Goal: Task Accomplishment & Management: Manage account settings

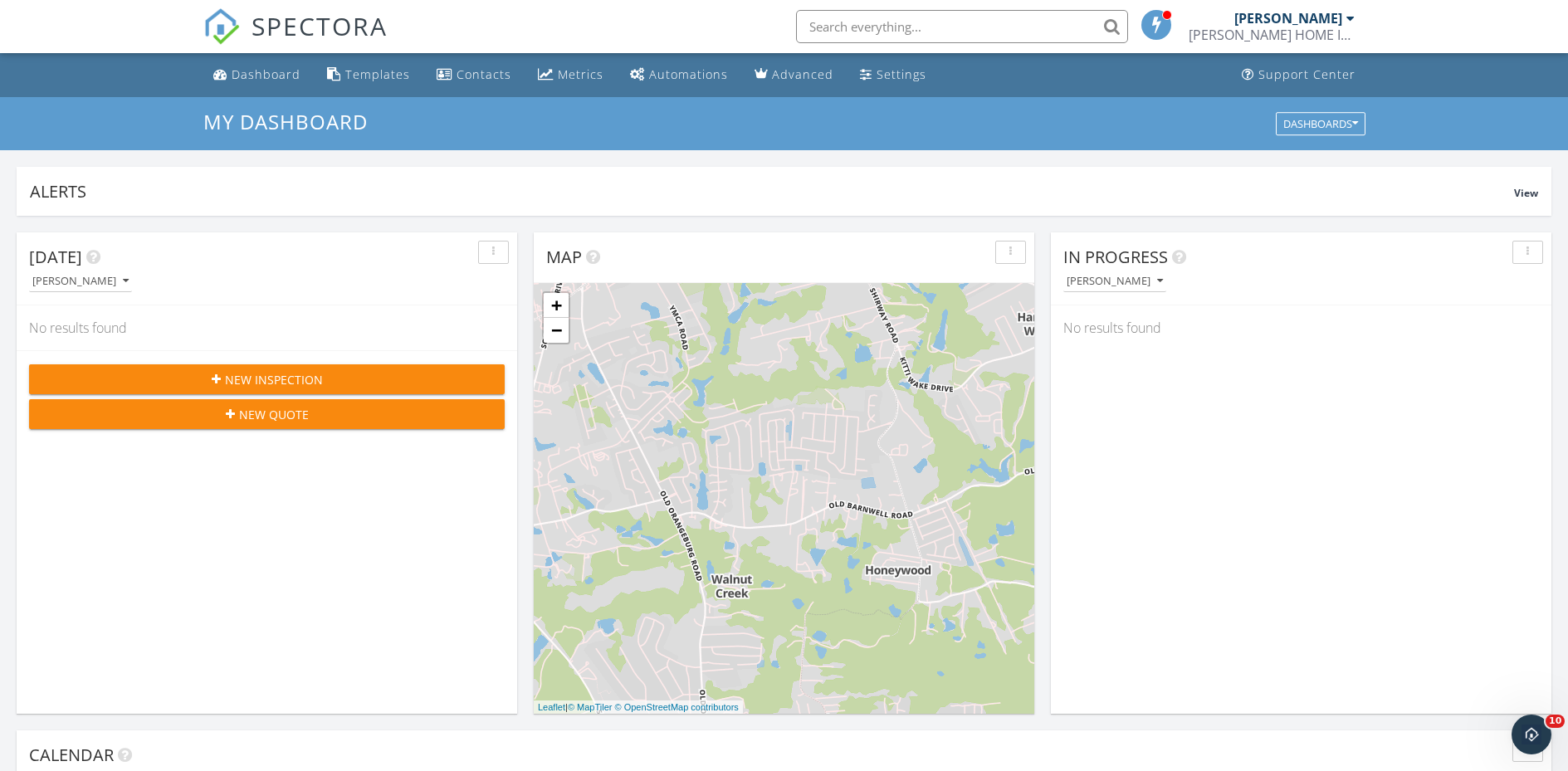
scroll to position [1537, 1594]
click at [256, 78] on div "Dashboard" at bounding box center [266, 74] width 69 height 15
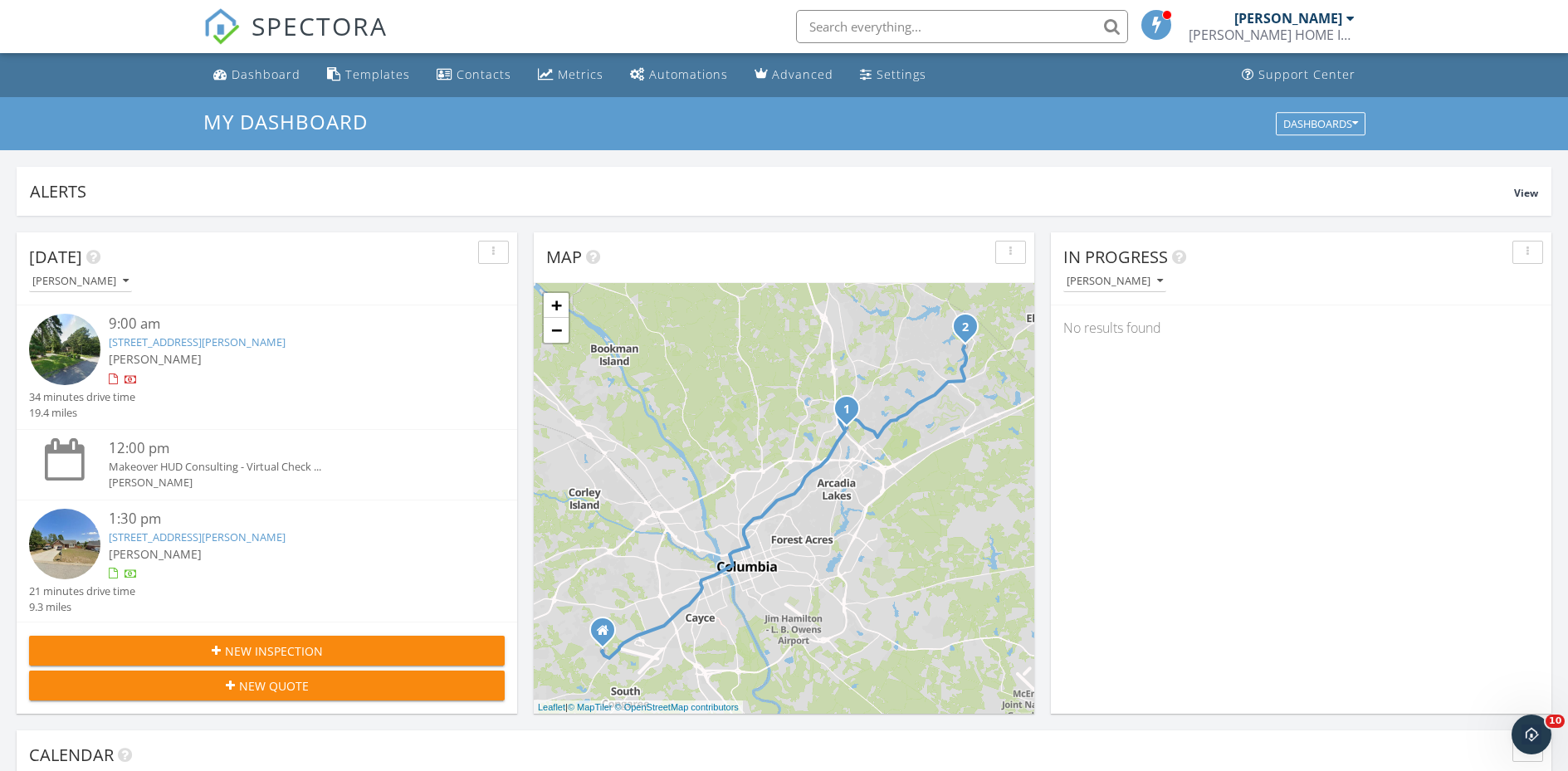
click at [217, 534] on link "[STREET_ADDRESS][PERSON_NAME]" at bounding box center [197, 537] width 177 height 15
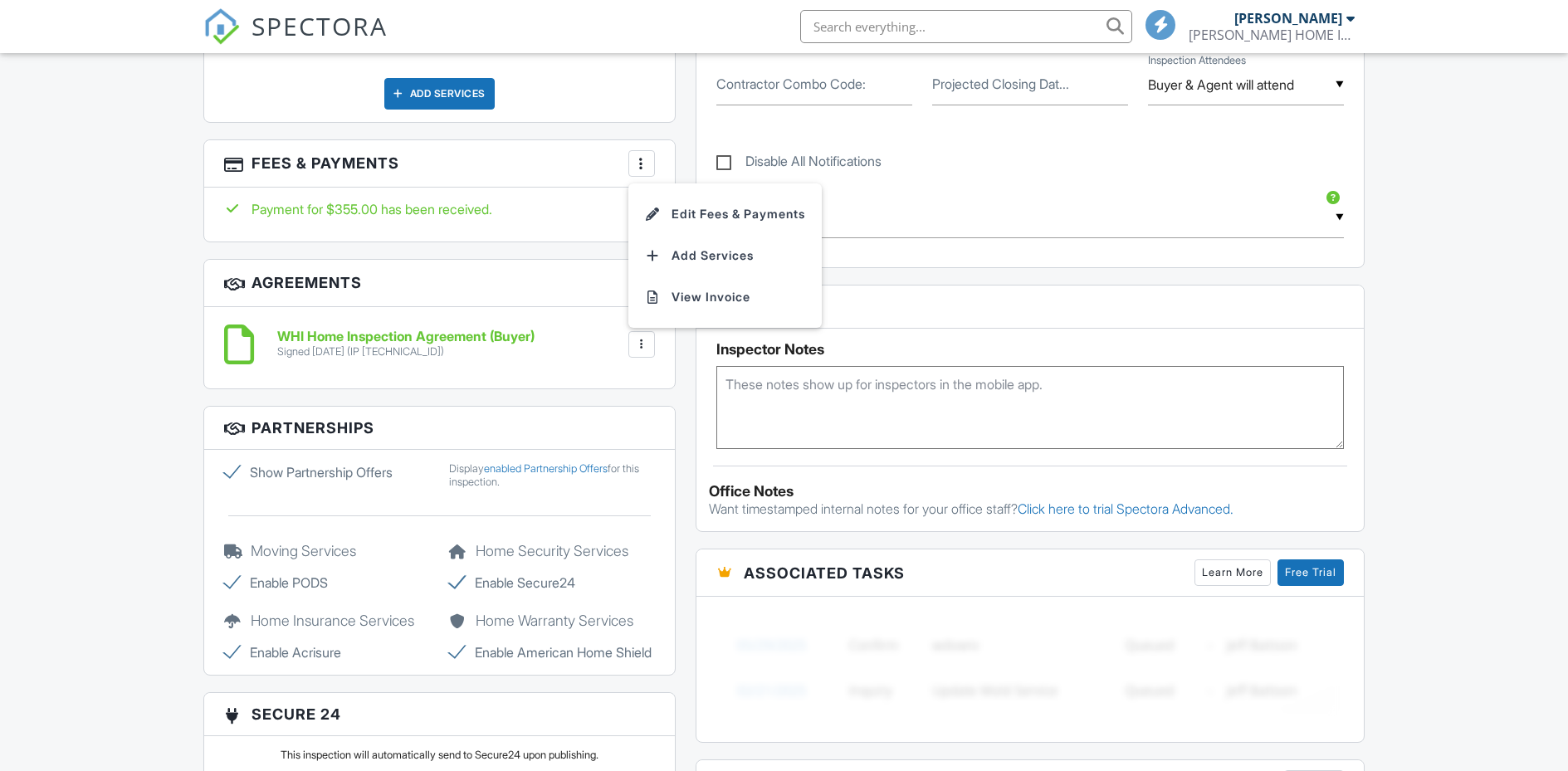
click at [684, 301] on li "View Invoice" at bounding box center [725, 297] width 173 height 42
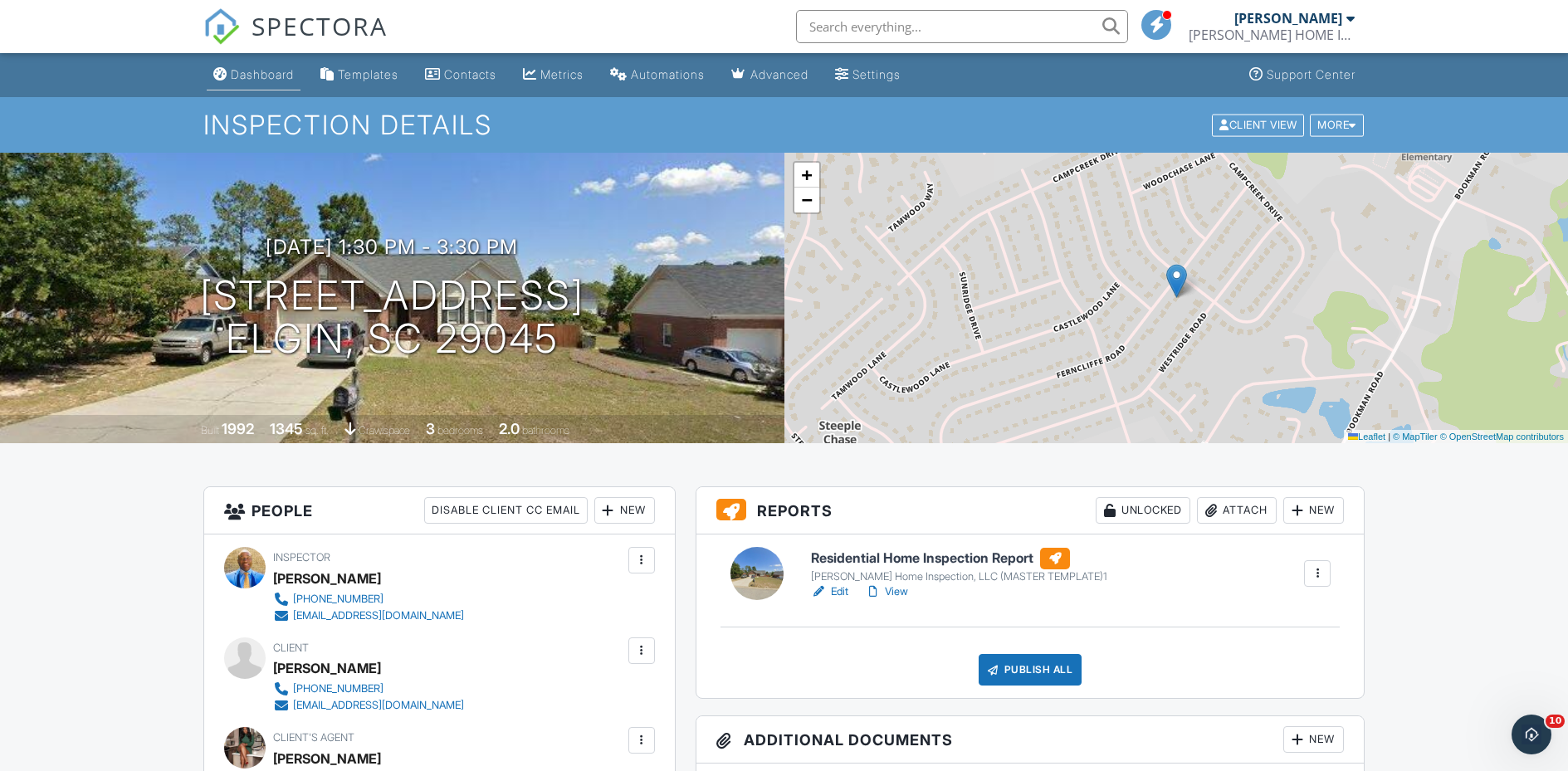
click at [249, 71] on div "Dashboard" at bounding box center [262, 74] width 63 height 14
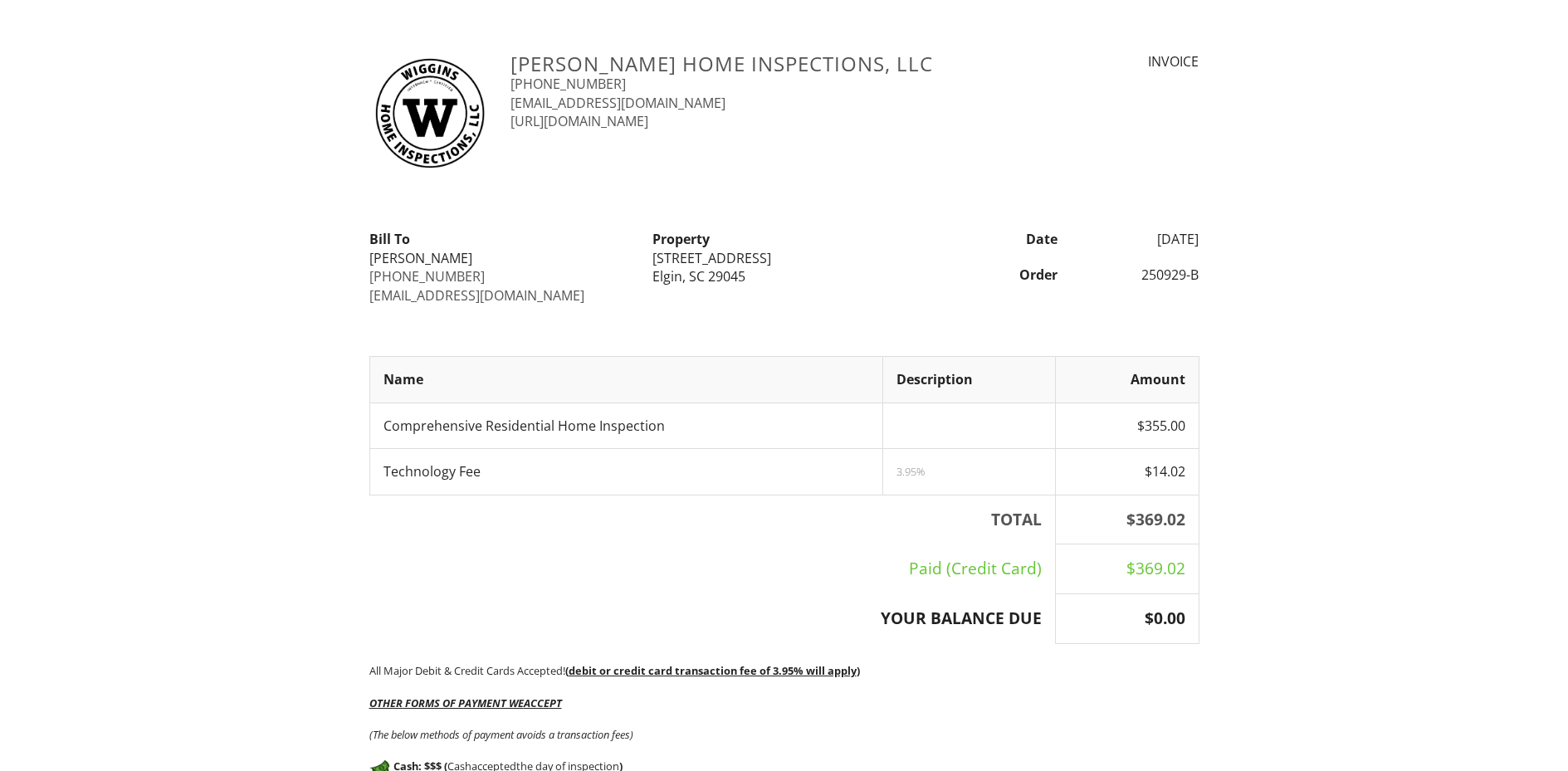
scroll to position [457, 0]
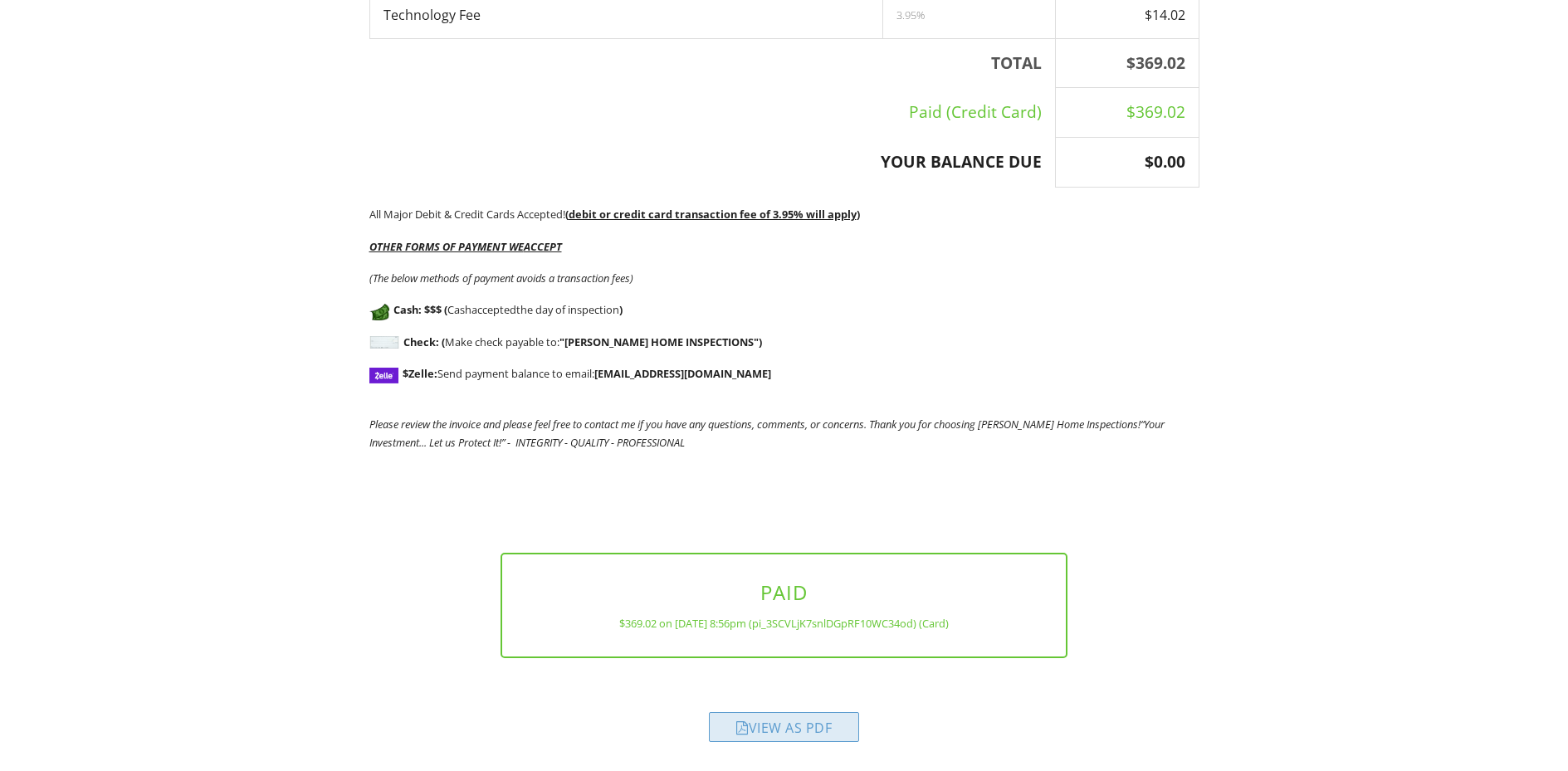
click at [763, 733] on div "View as PDF" at bounding box center [784, 726] width 150 height 30
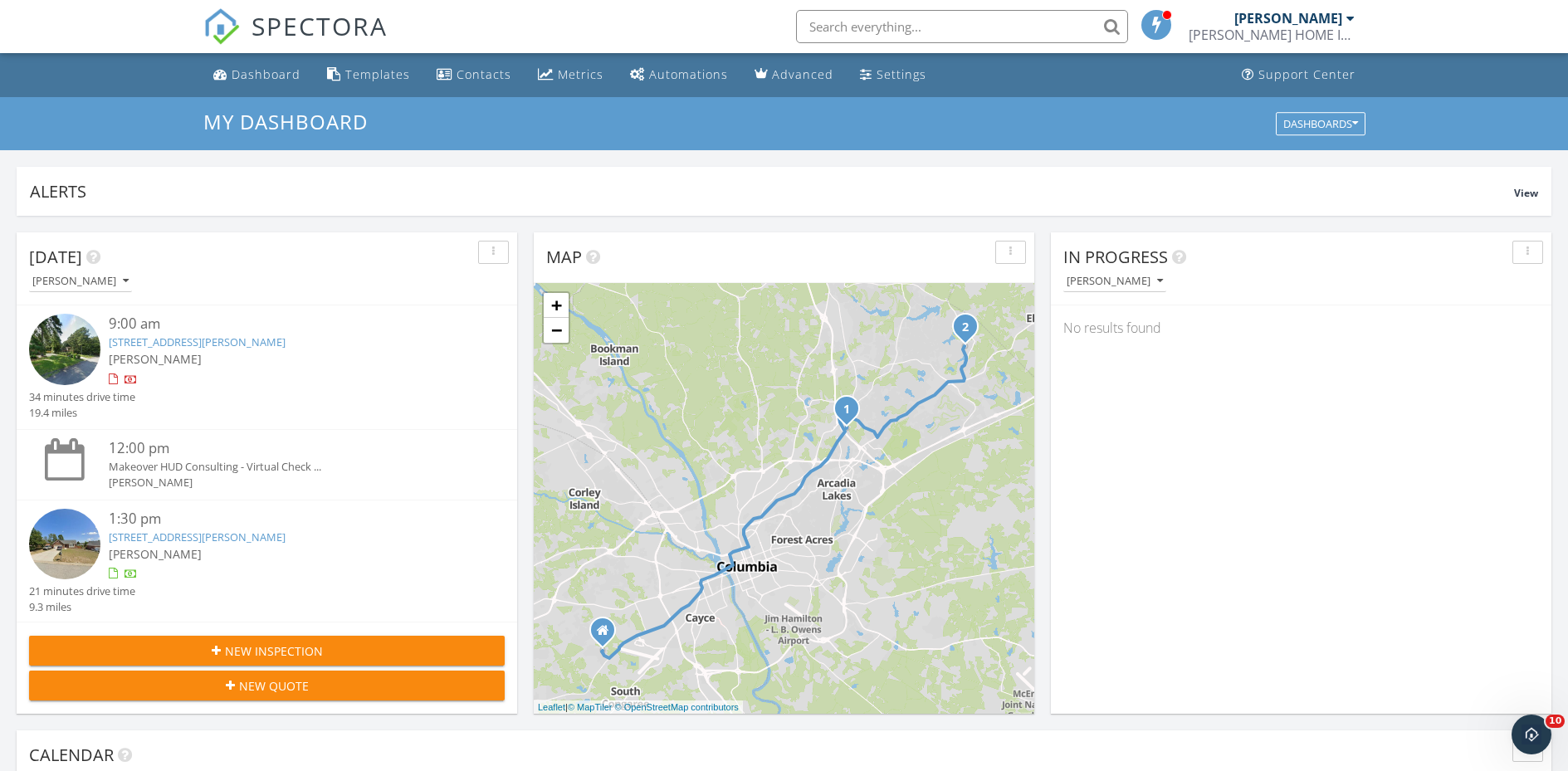
click at [228, 538] on link "[STREET_ADDRESS][PERSON_NAME]" at bounding box center [197, 537] width 177 height 15
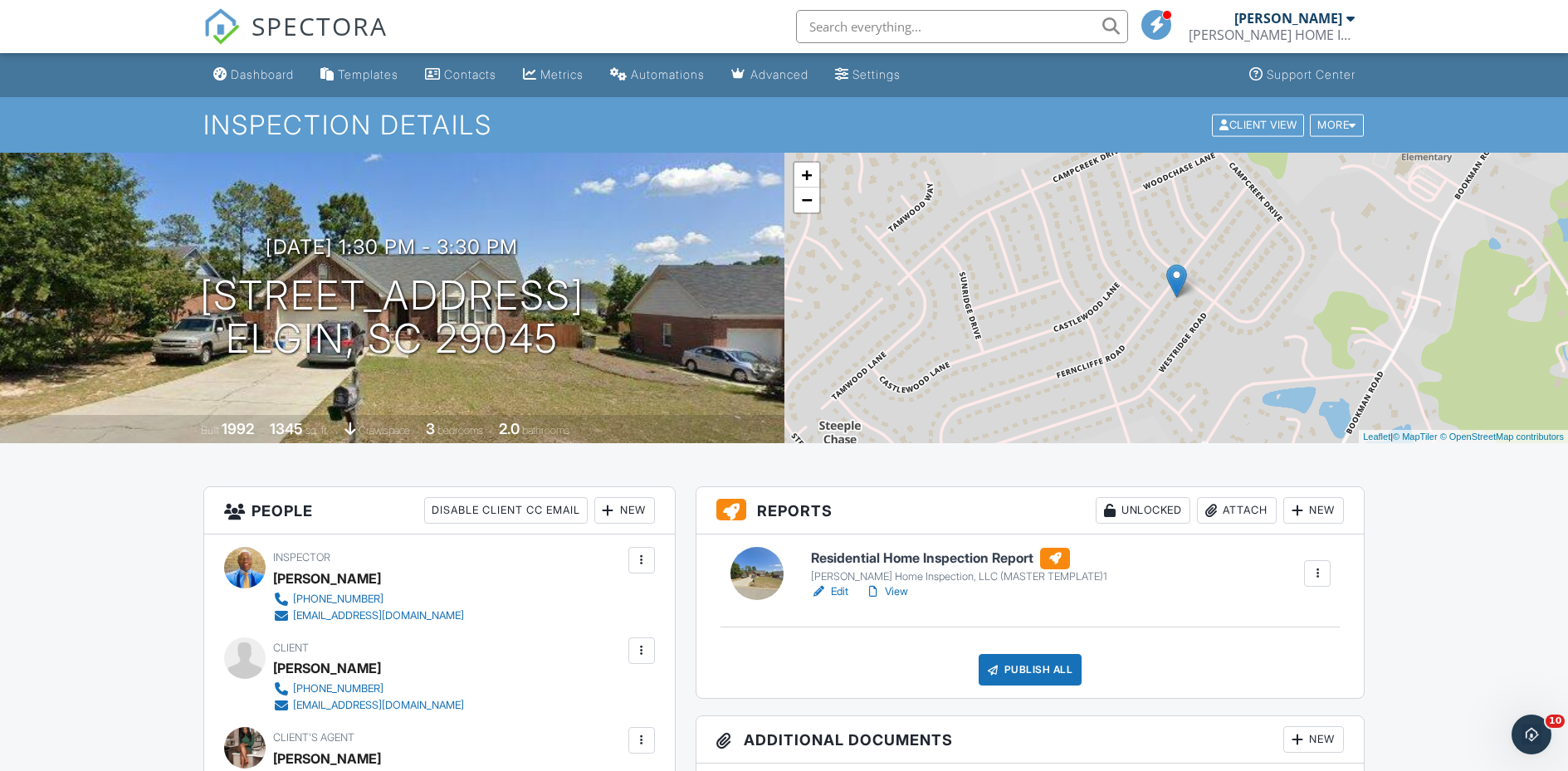
click at [942, 568] on h6 "Residential Home Inspection Report" at bounding box center [959, 559] width 296 height 22
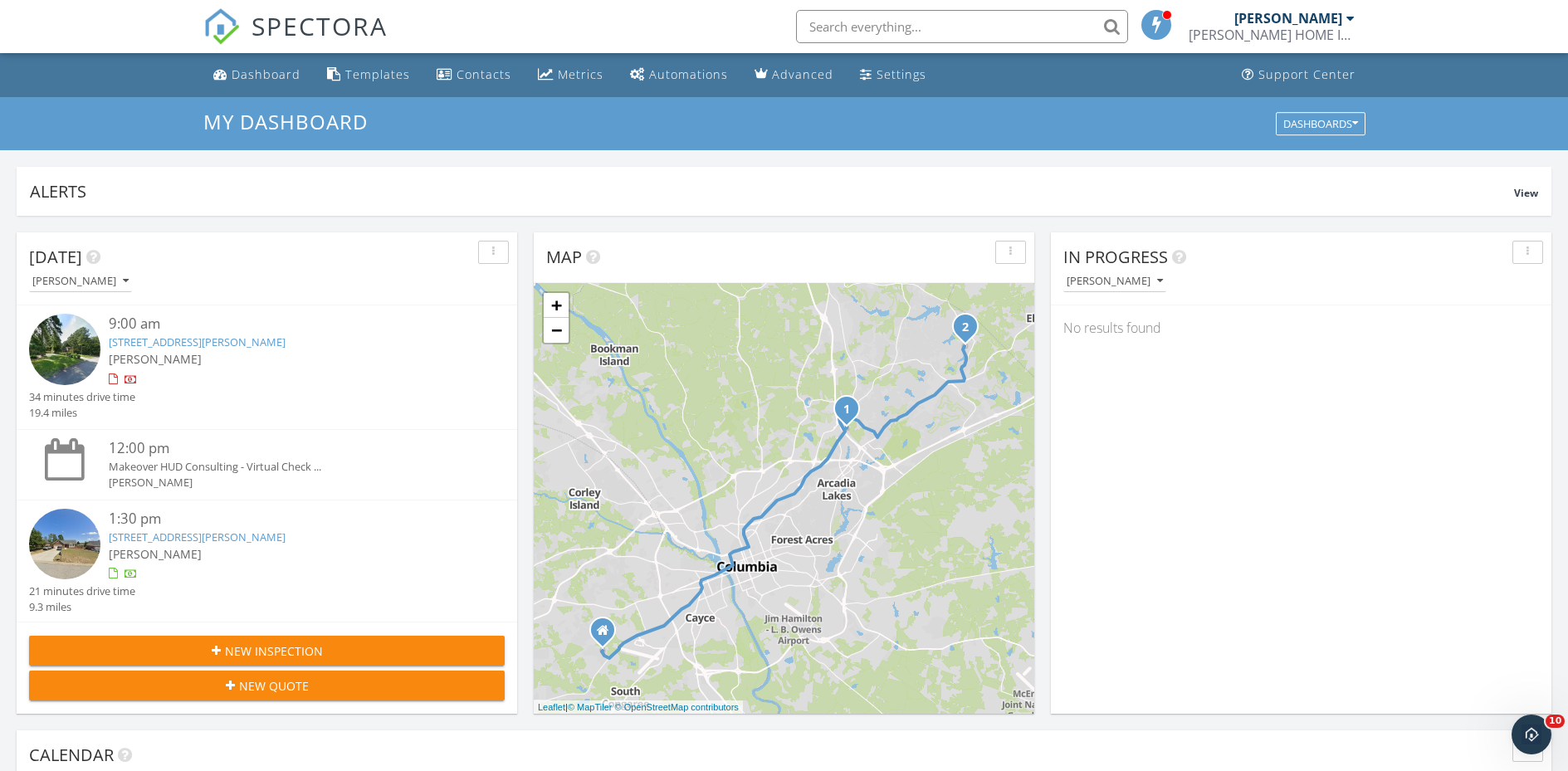
click at [160, 338] on link "[STREET_ADDRESS][PERSON_NAME]" at bounding box center [197, 342] width 177 height 15
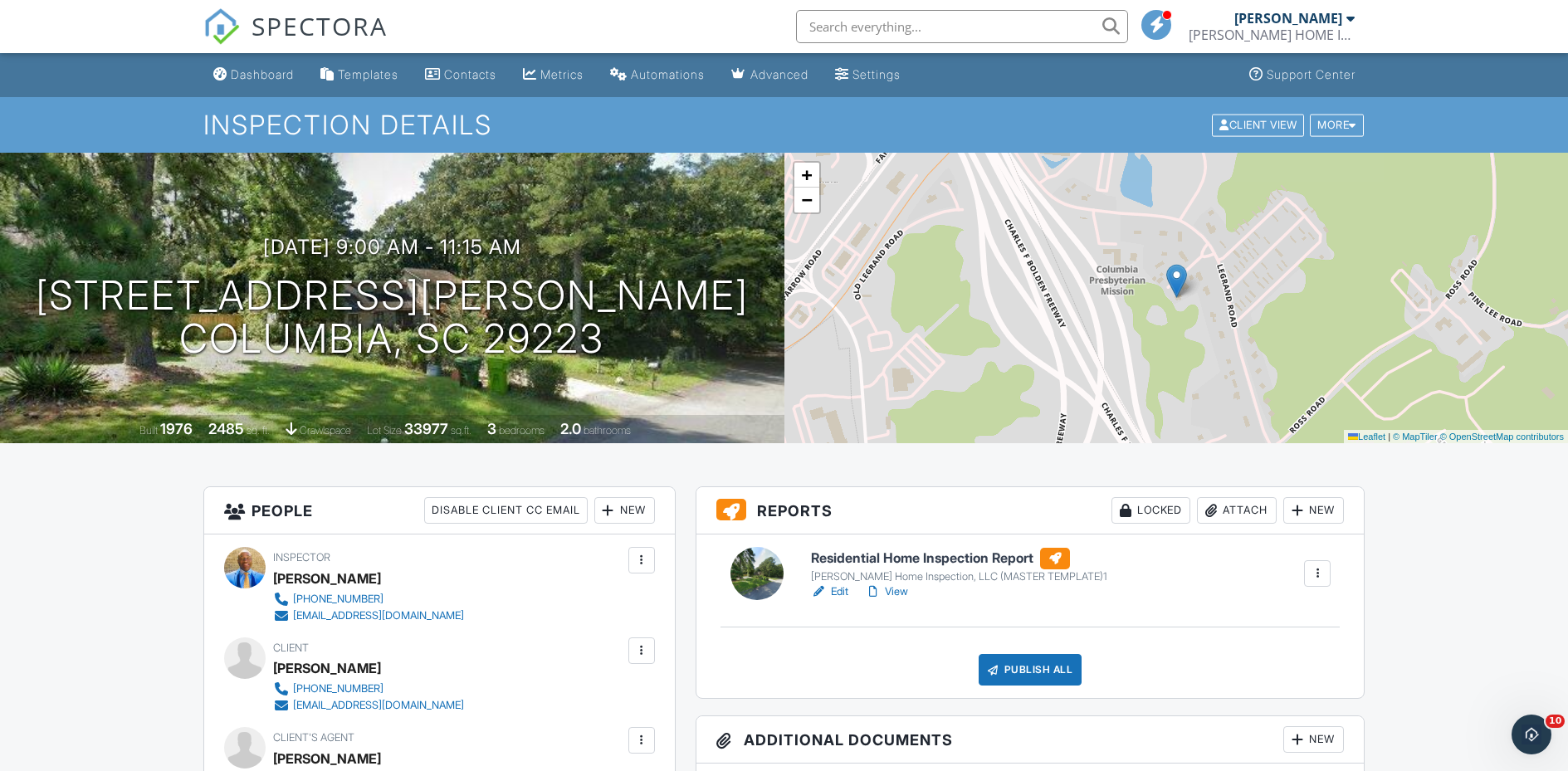
click at [877, 563] on h6 "Residential Home Inspection Report" at bounding box center [959, 559] width 296 height 22
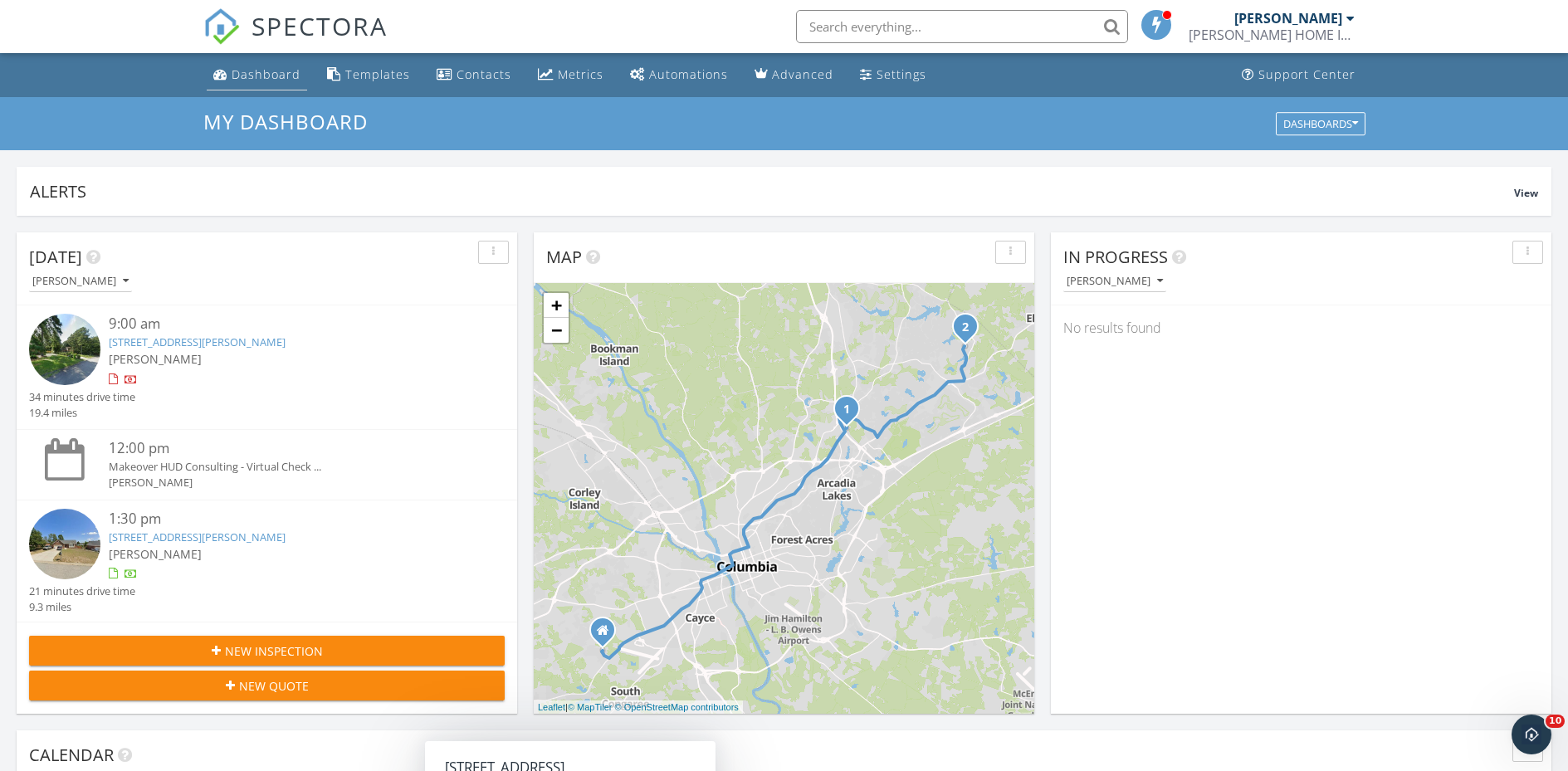
click at [277, 79] on div "Dashboard" at bounding box center [266, 74] width 69 height 15
click at [244, 346] on link "[STREET_ADDRESS][PERSON_NAME]" at bounding box center [197, 342] width 177 height 15
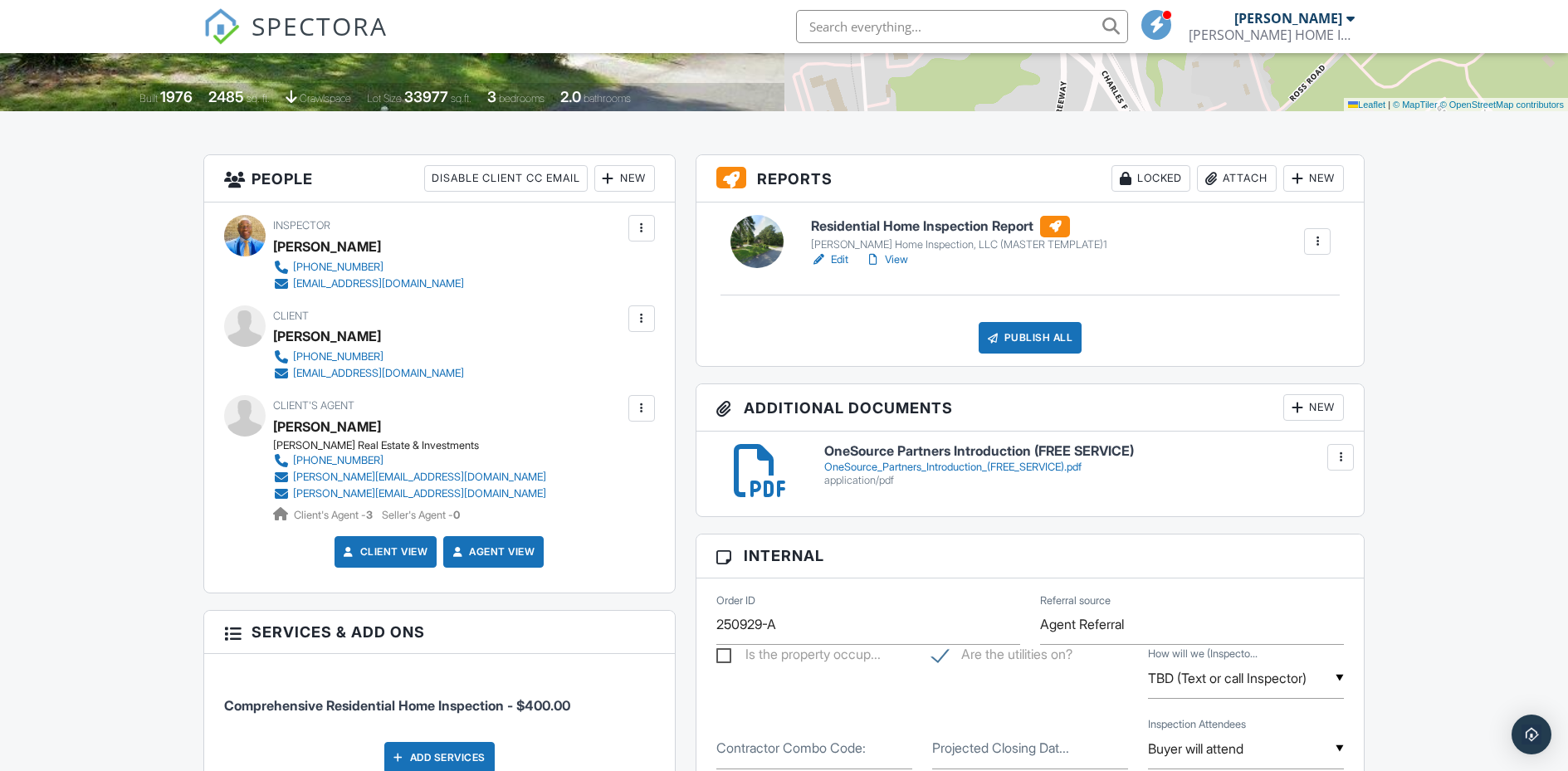
click at [640, 328] on div at bounding box center [641, 318] width 26 height 26
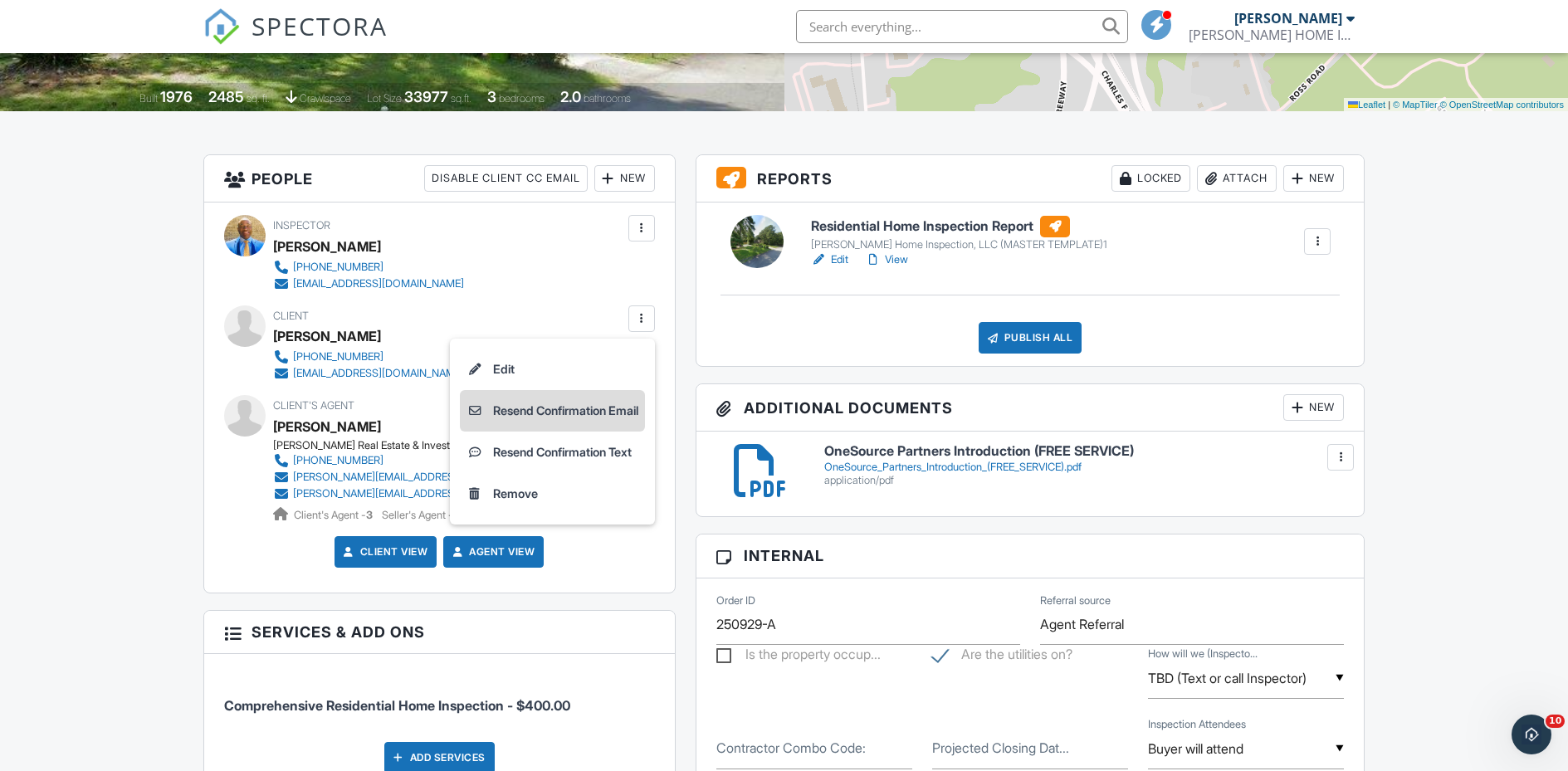
click at [603, 408] on li "Resend Confirmation Email" at bounding box center [552, 411] width 185 height 42
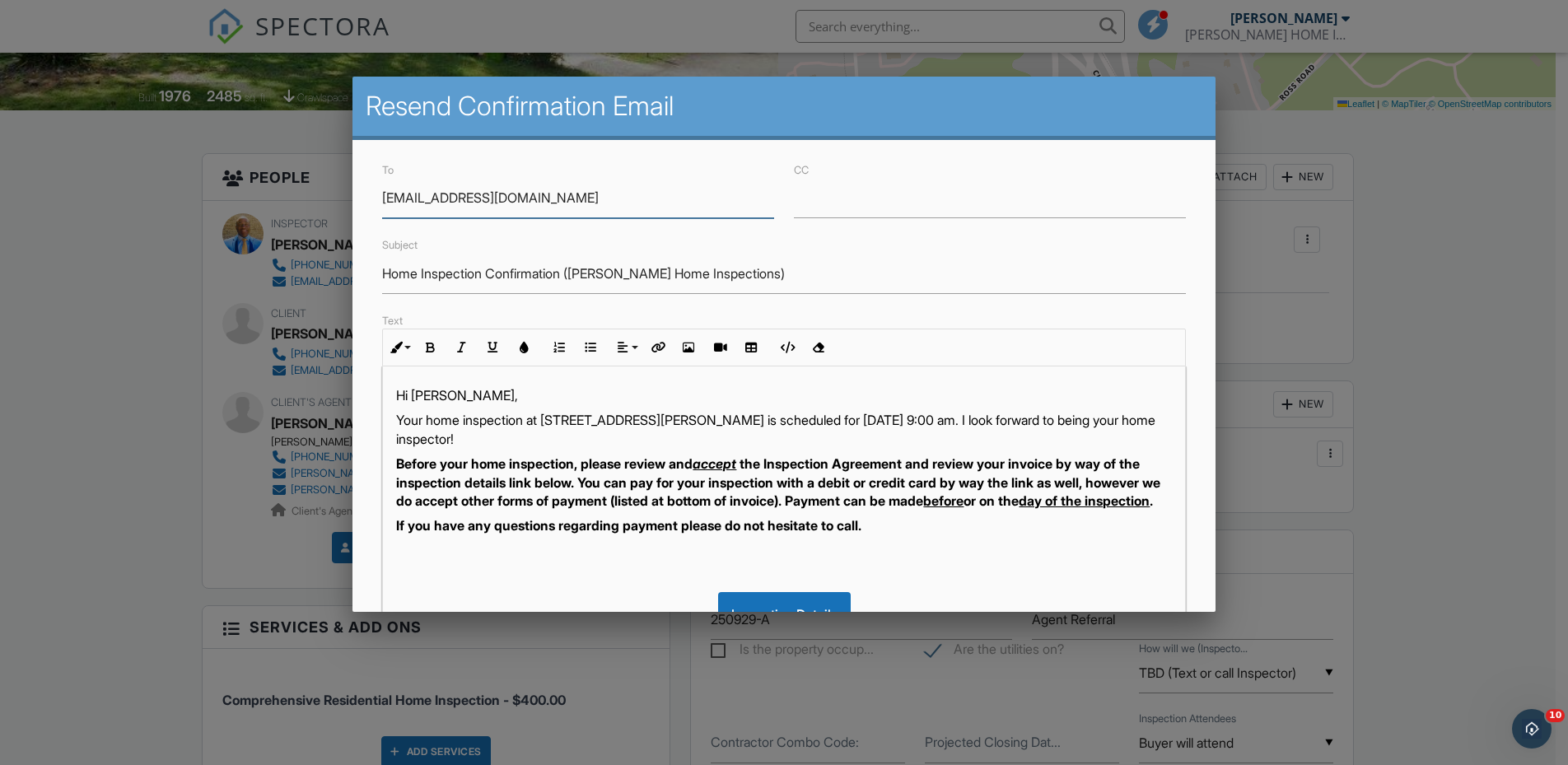
scroll to position [274, 0]
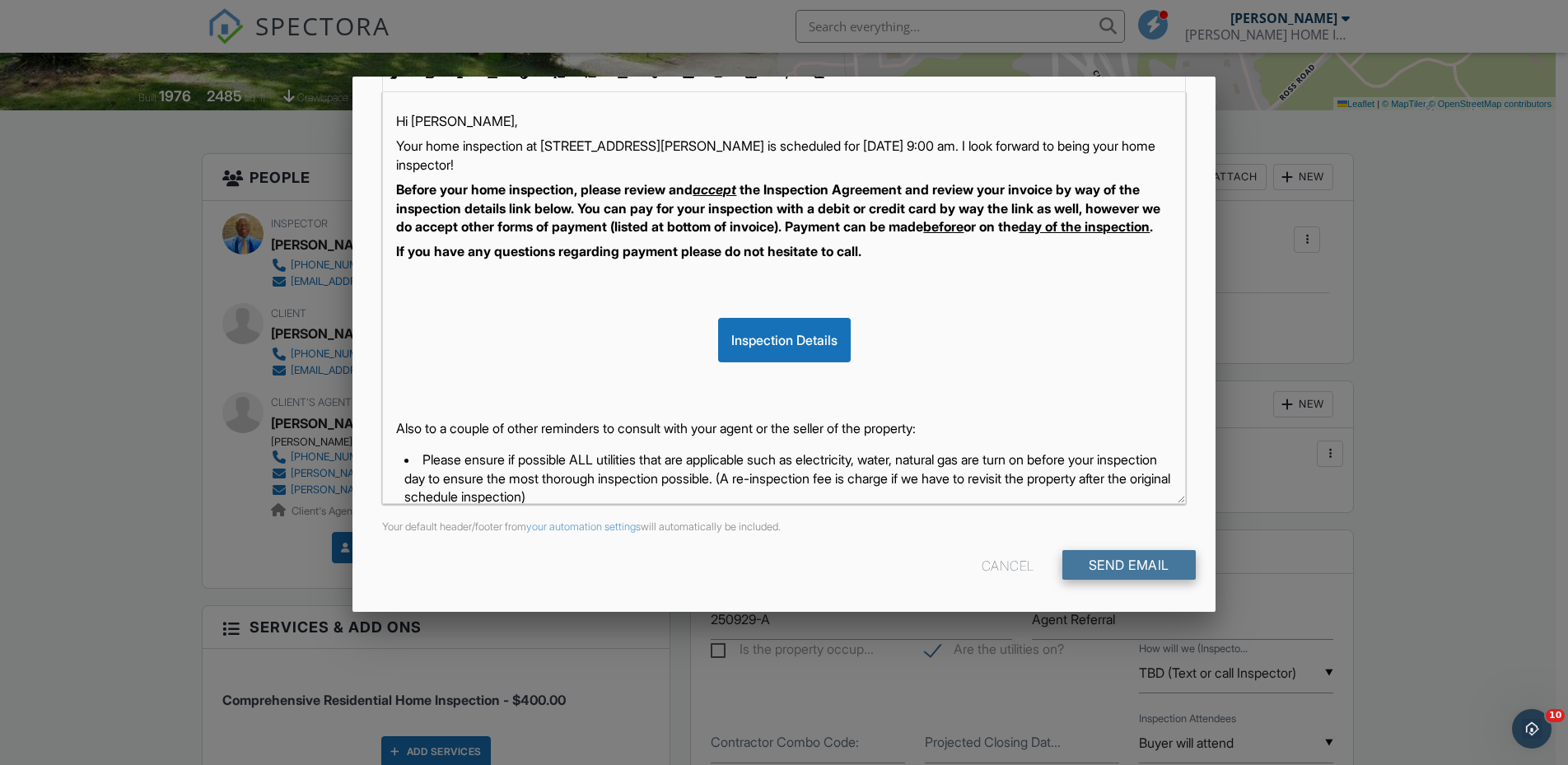
click at [1073, 558] on input "Send Email" at bounding box center [1129, 564] width 134 height 30
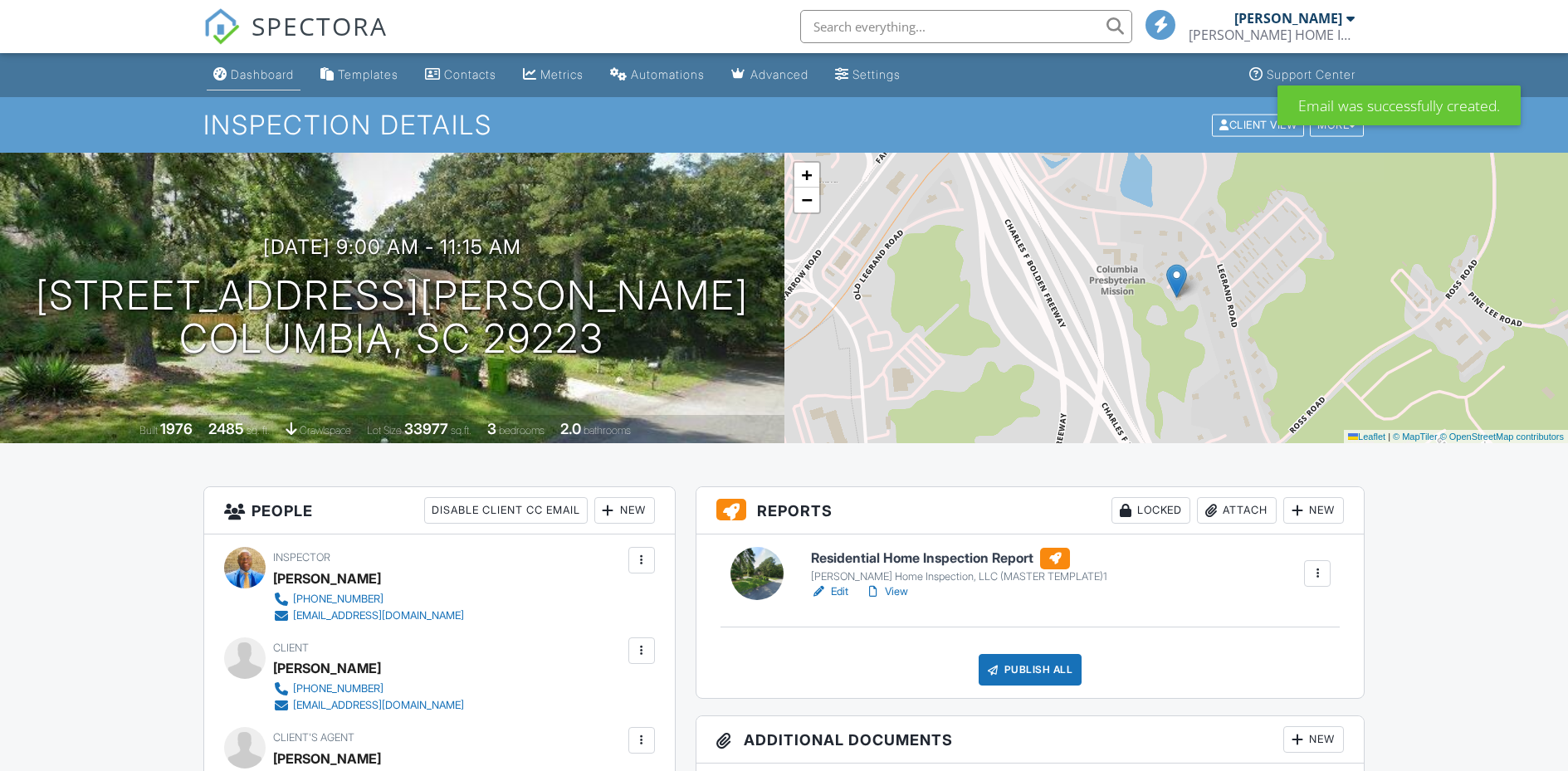
click at [273, 79] on div "Dashboard" at bounding box center [262, 74] width 63 height 14
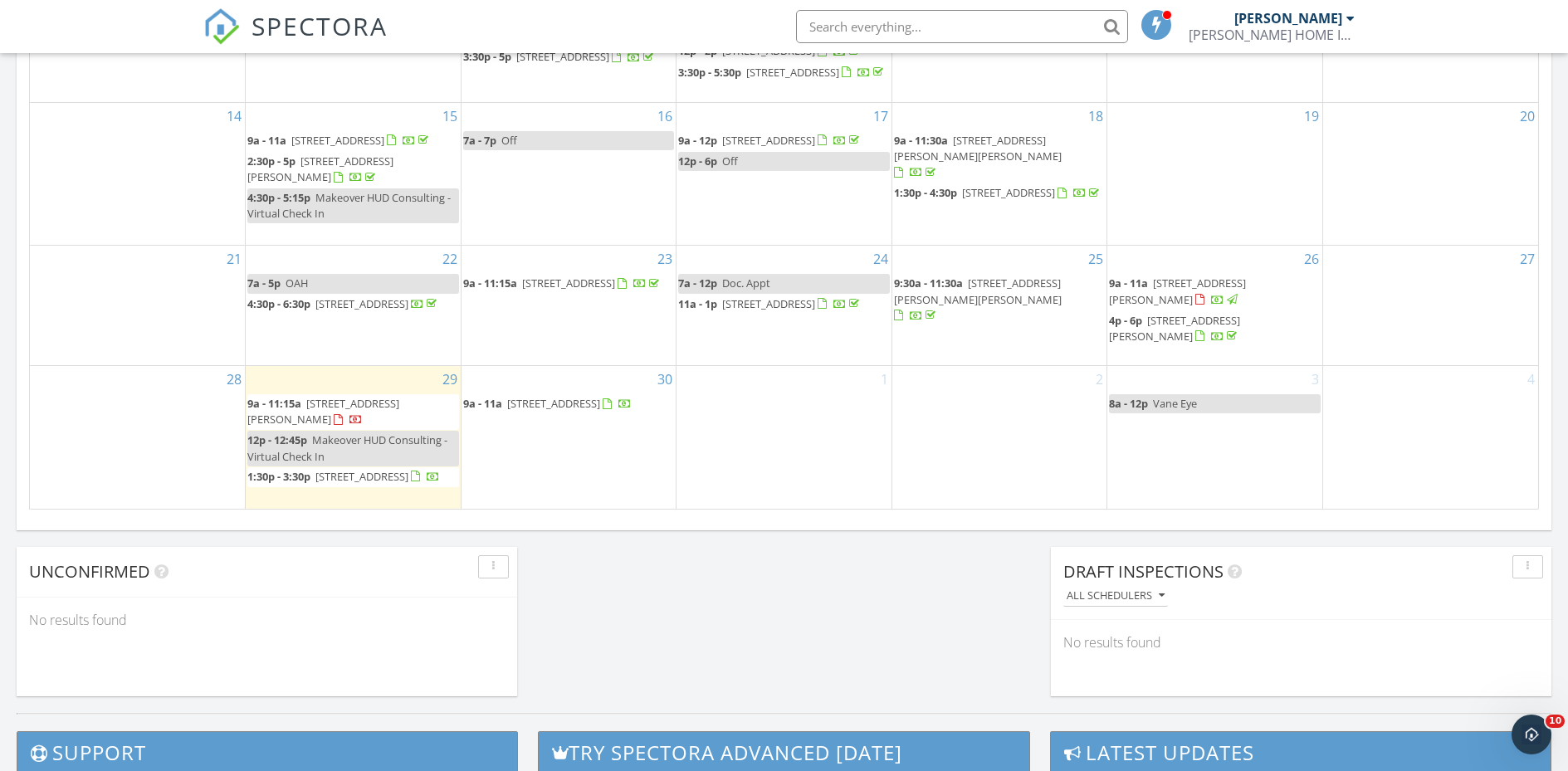
scroll to position [1016, 0]
